Goal: Task Accomplishment & Management: Use online tool/utility

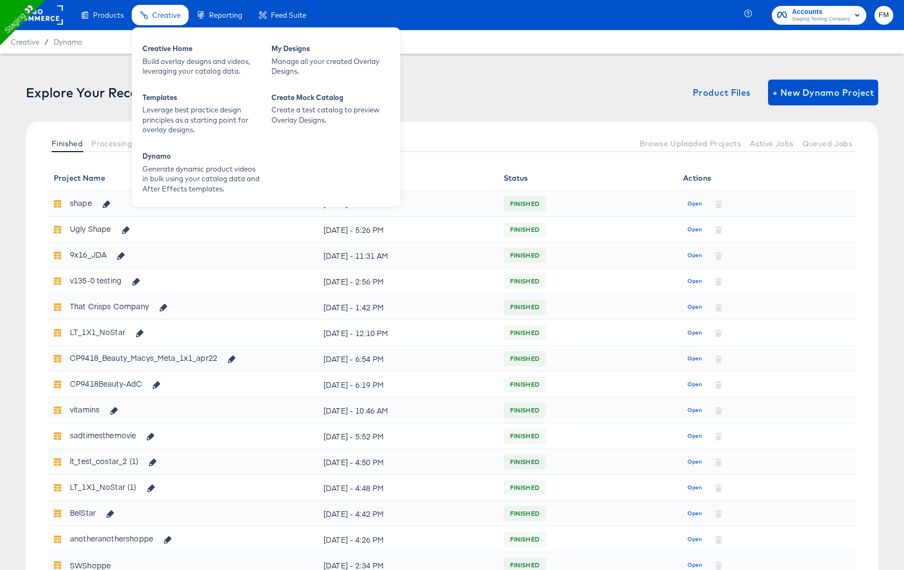
click at [167, 19] on span "Creative" at bounding box center [166, 15] width 29 height 9
click at [281, 61] on div "Manage all your created Overlay Designs." at bounding box center [331, 66] width 118 height 20
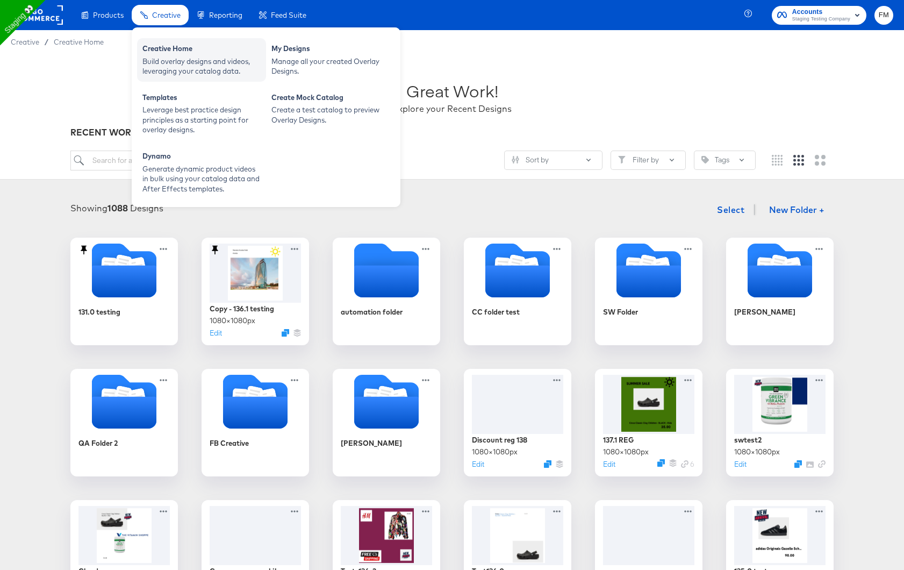
click at [201, 56] on div "Build overlay designs and videos, leveraging your catalog data." at bounding box center [202, 66] width 118 height 20
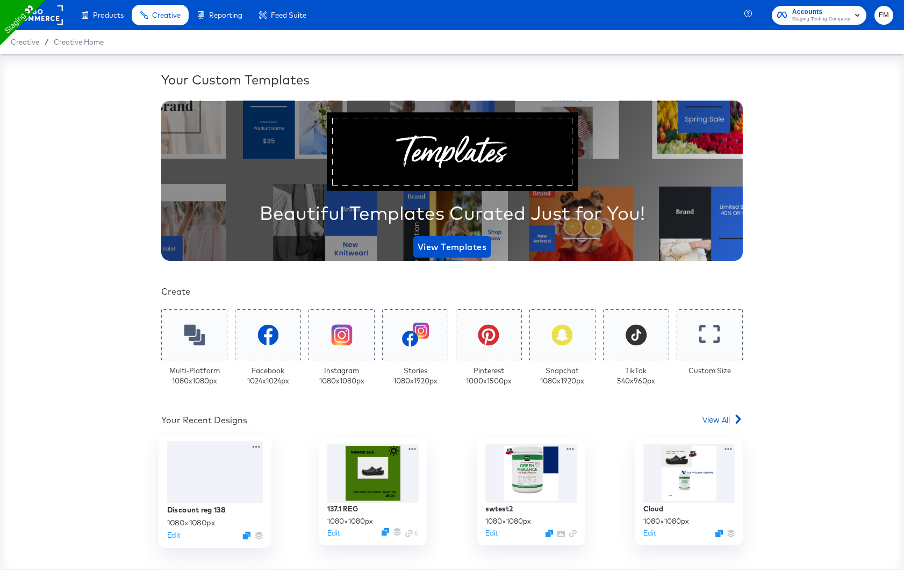
click at [222, 486] on div at bounding box center [215, 472] width 96 height 62
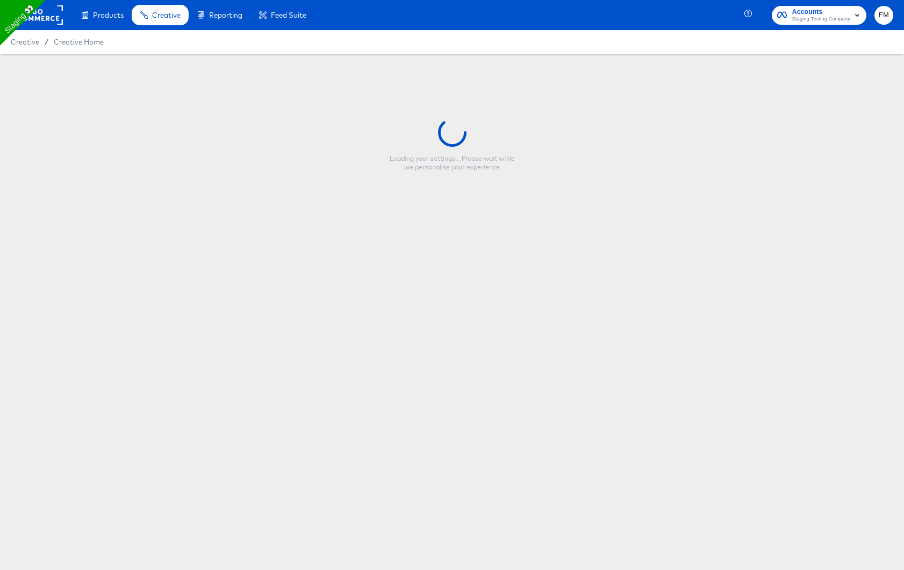
type input "Discount reg 138"
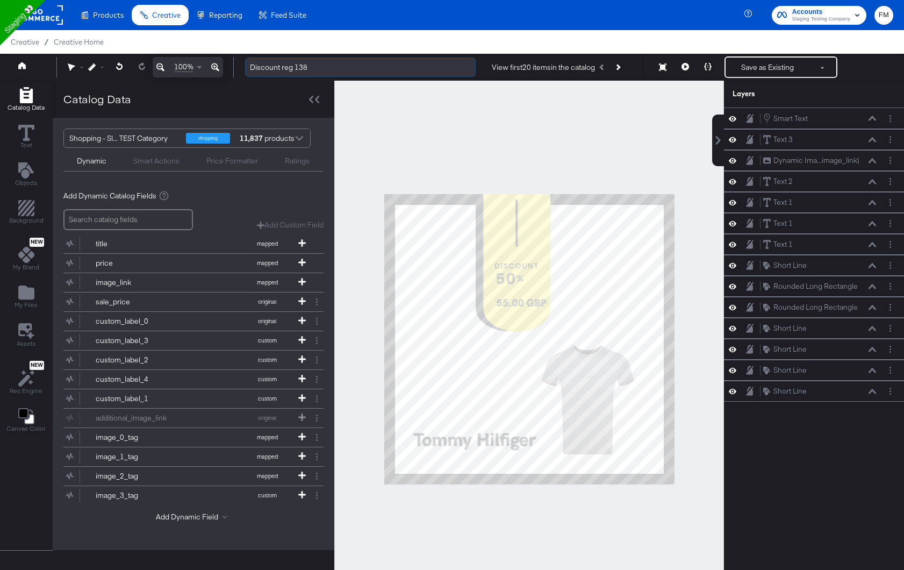
click at [317, 71] on input "Discount reg 138" at bounding box center [360, 68] width 231 height 20
click at [212, 68] on icon at bounding box center [215, 67] width 8 height 8
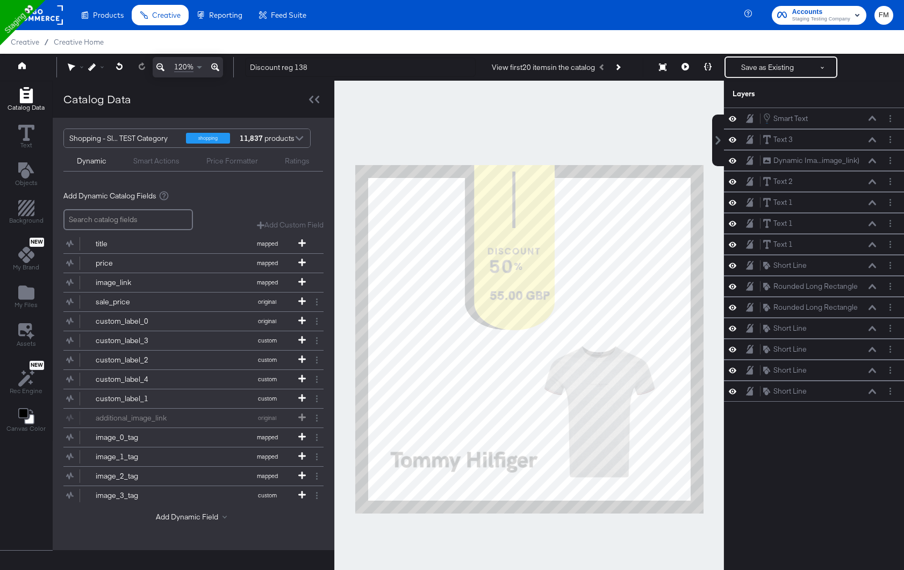
click at [212, 68] on icon at bounding box center [215, 67] width 8 height 8
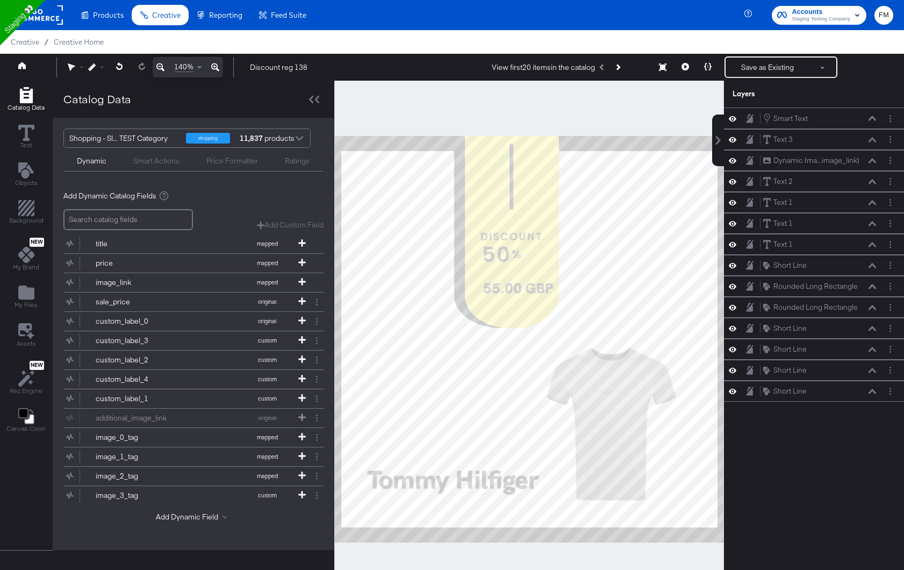
click at [212, 68] on icon at bounding box center [215, 67] width 8 height 8
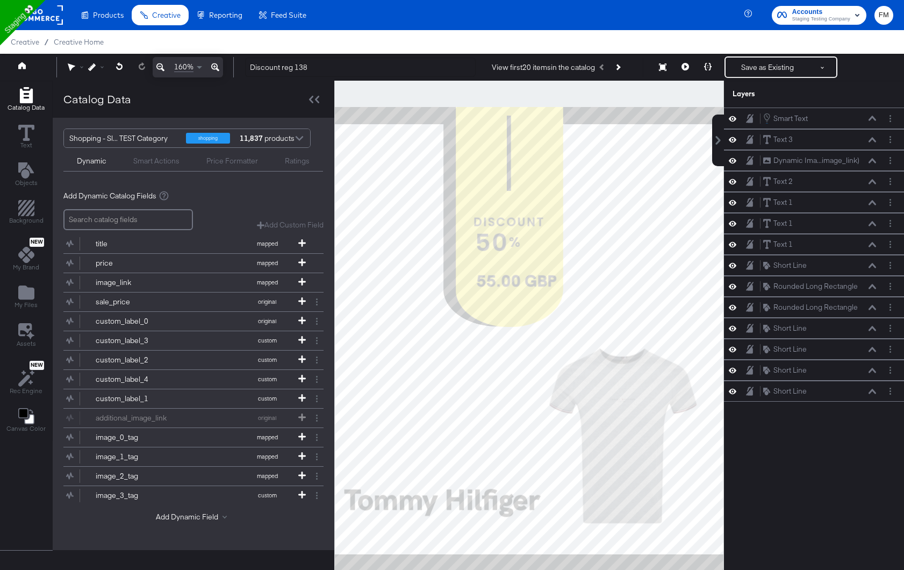
click at [212, 68] on icon at bounding box center [215, 67] width 8 height 8
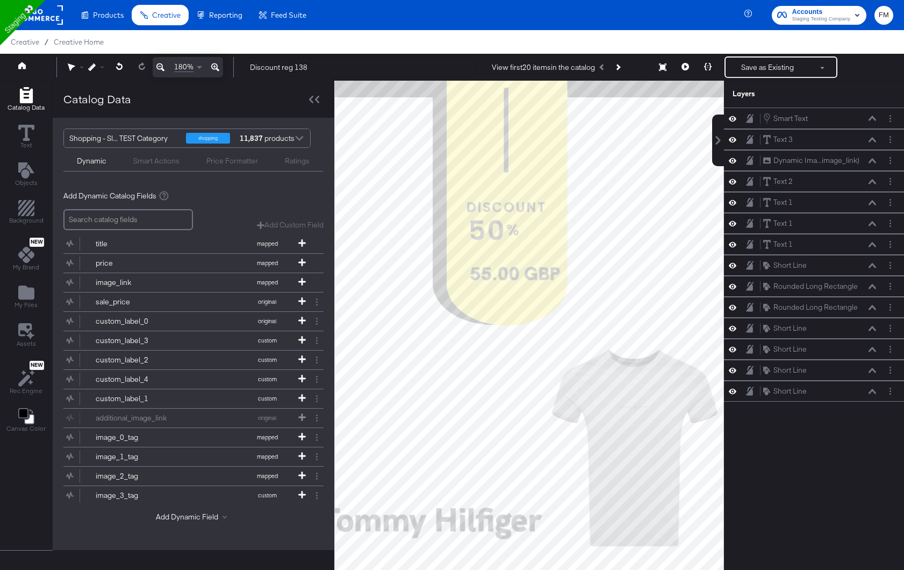
click at [158, 68] on icon at bounding box center [160, 67] width 8 height 8
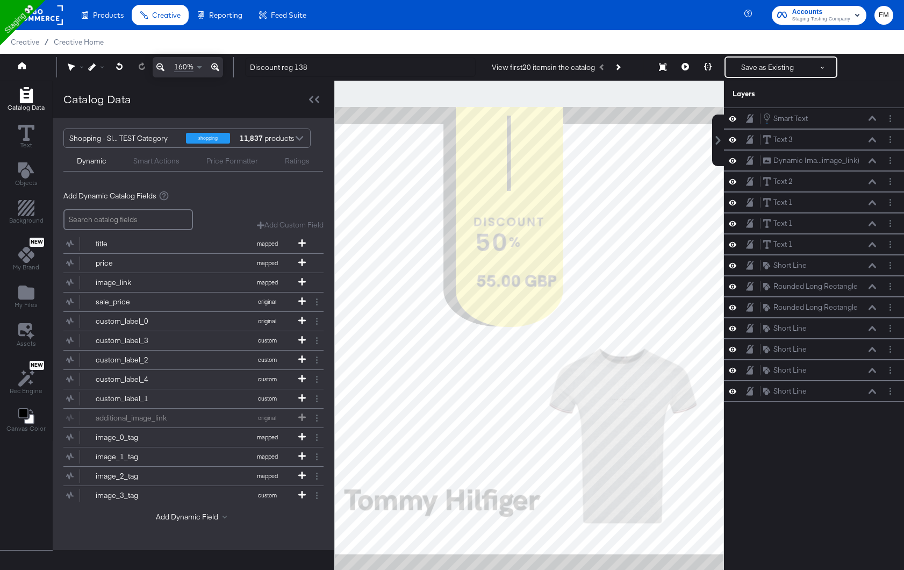
click at [158, 68] on icon at bounding box center [160, 67] width 8 height 8
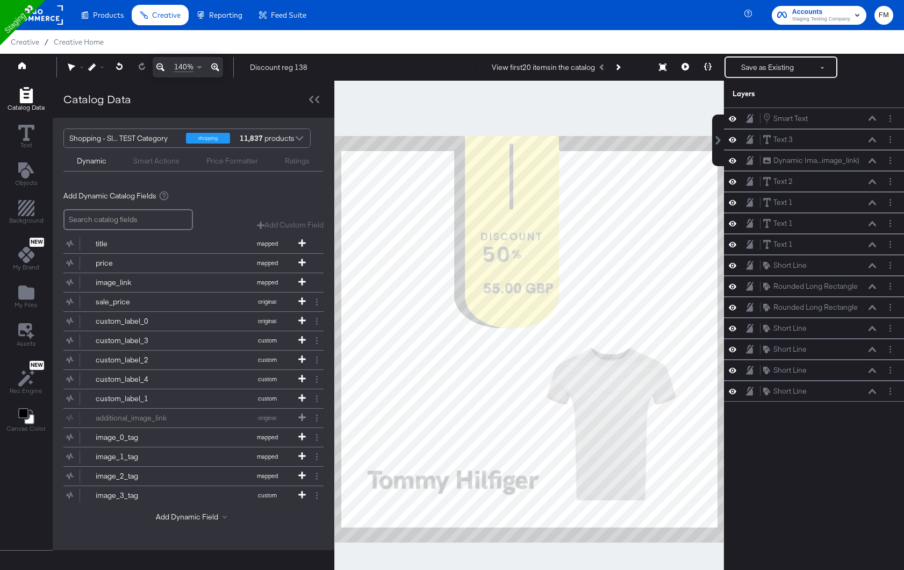
click at [158, 68] on icon at bounding box center [160, 67] width 8 height 8
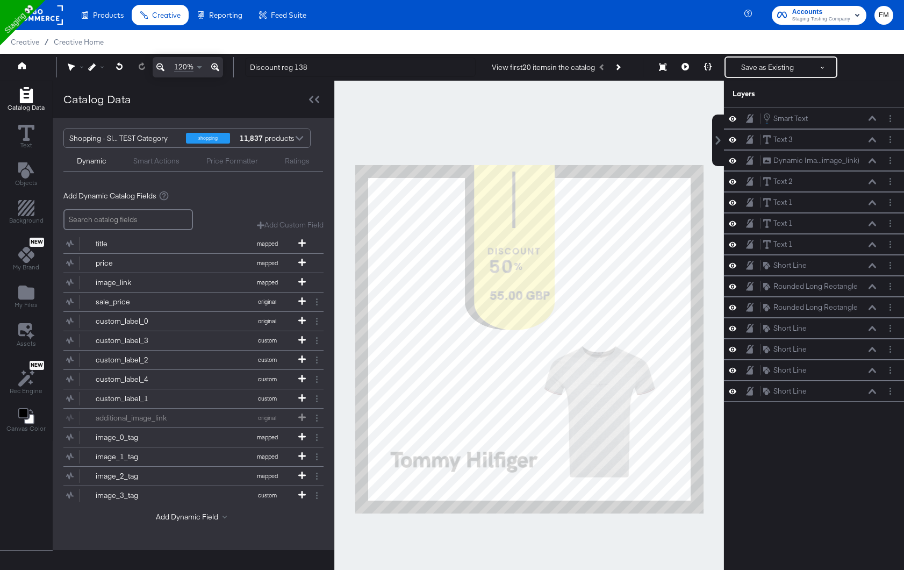
click at [158, 68] on icon at bounding box center [160, 67] width 8 height 8
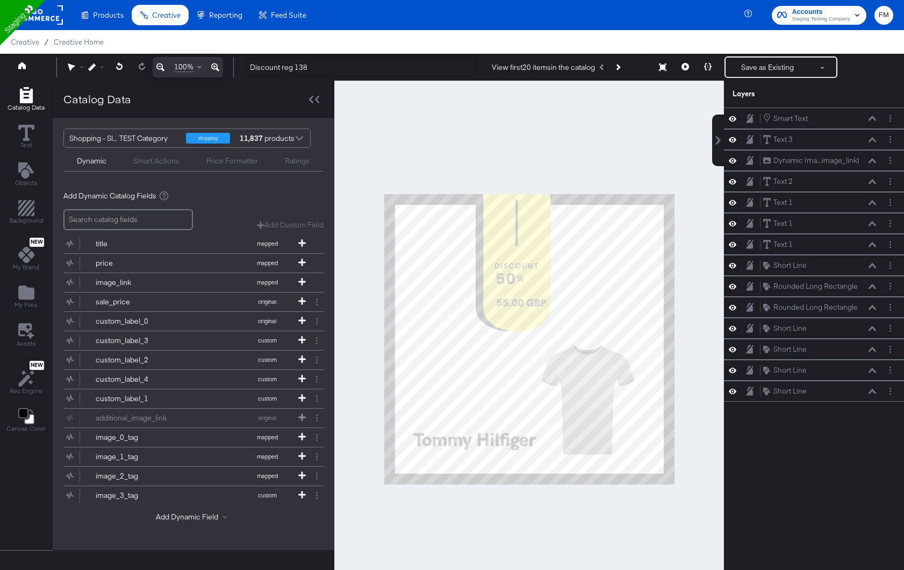
click at [158, 68] on icon at bounding box center [160, 67] width 8 height 8
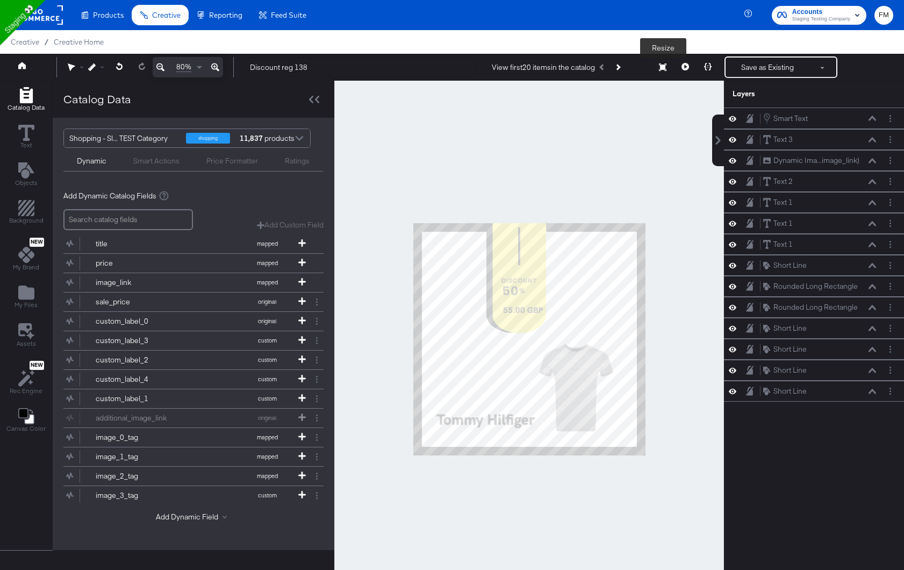
click at [662, 66] on icon at bounding box center [663, 67] width 8 height 8
click at [661, 66] on icon at bounding box center [663, 67] width 8 height 8
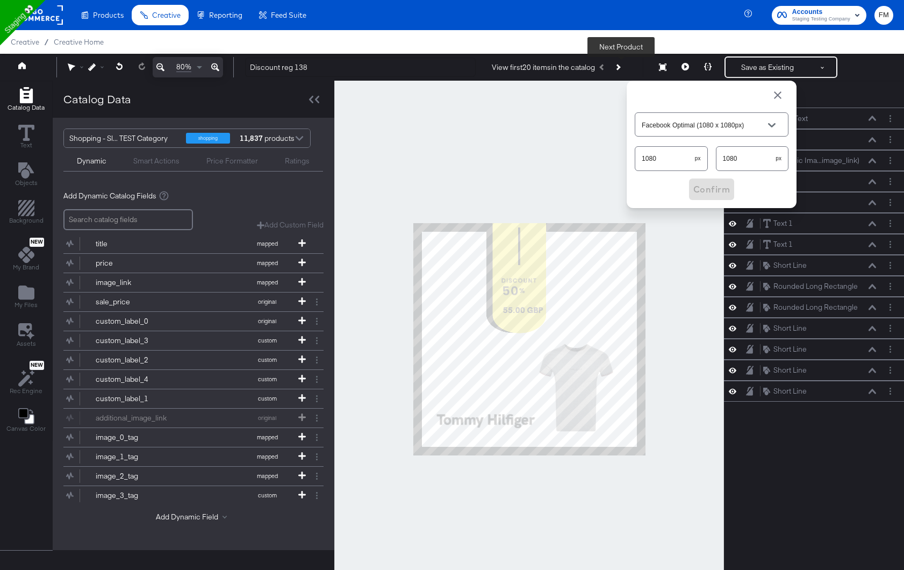
click at [625, 61] on button "Next Product" at bounding box center [617, 67] width 15 height 19
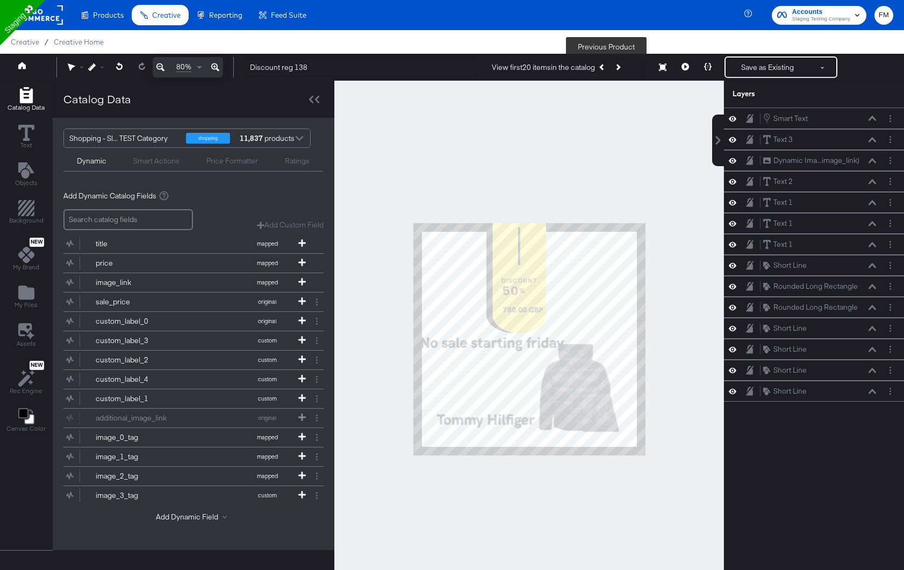
click at [604, 67] on button "Previous Product" at bounding box center [602, 67] width 15 height 19
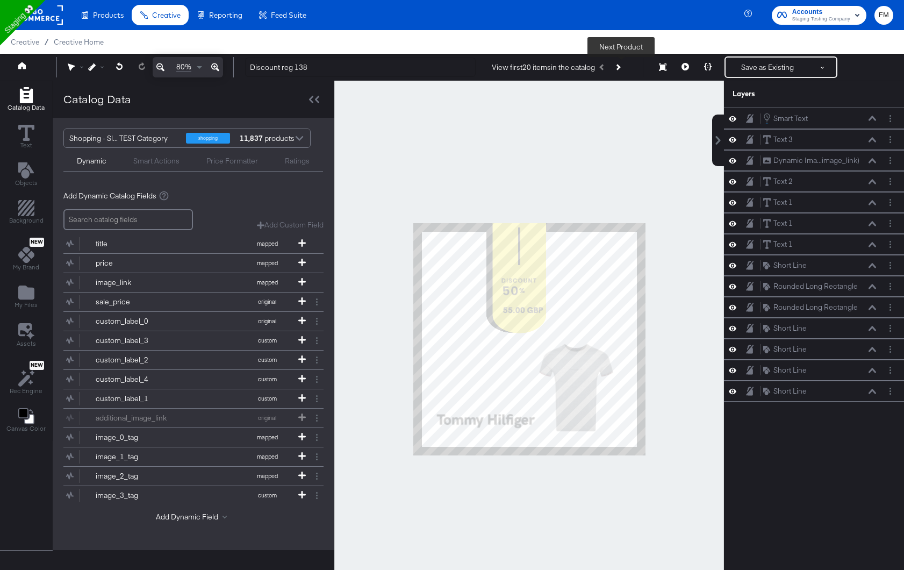
click at [621, 68] on icon "Next Product" at bounding box center [618, 67] width 6 height 6
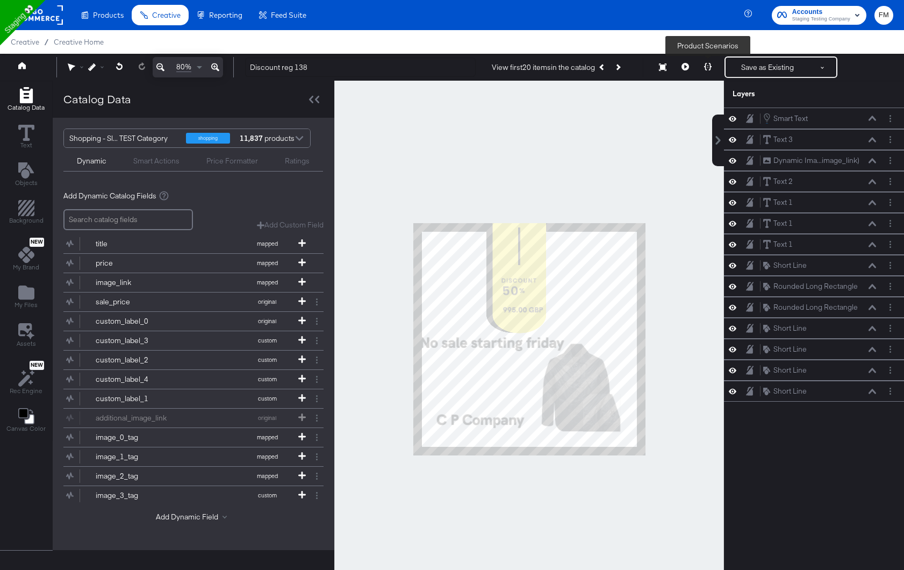
click at [708, 62] on button at bounding box center [708, 67] width 23 height 22
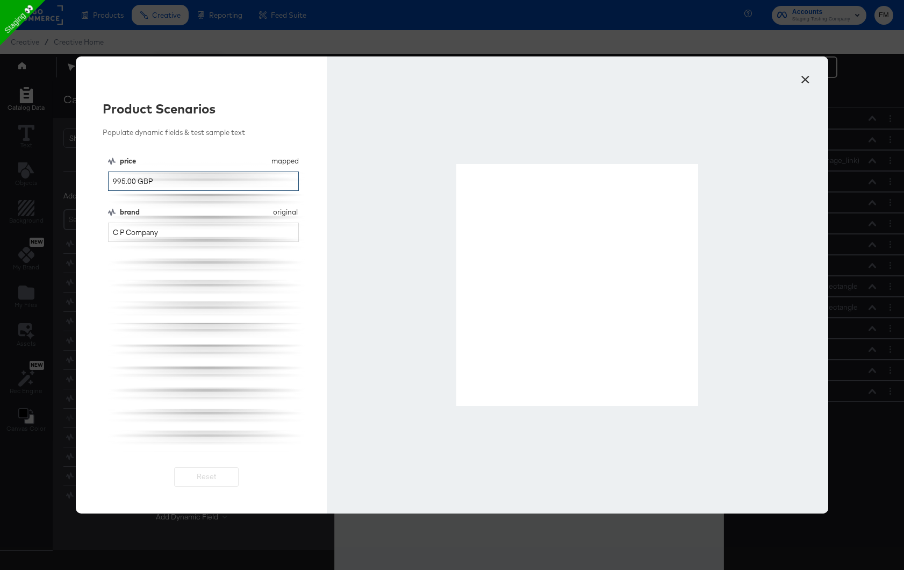
click at [255, 181] on input "995.00 GBP" at bounding box center [203, 182] width 191 height 20
click at [224, 238] on input "C P Company" at bounding box center [203, 233] width 191 height 20
click at [800, 77] on button "×" at bounding box center [805, 76] width 19 height 19
